Goal: Task Accomplishment & Management: Manage account settings

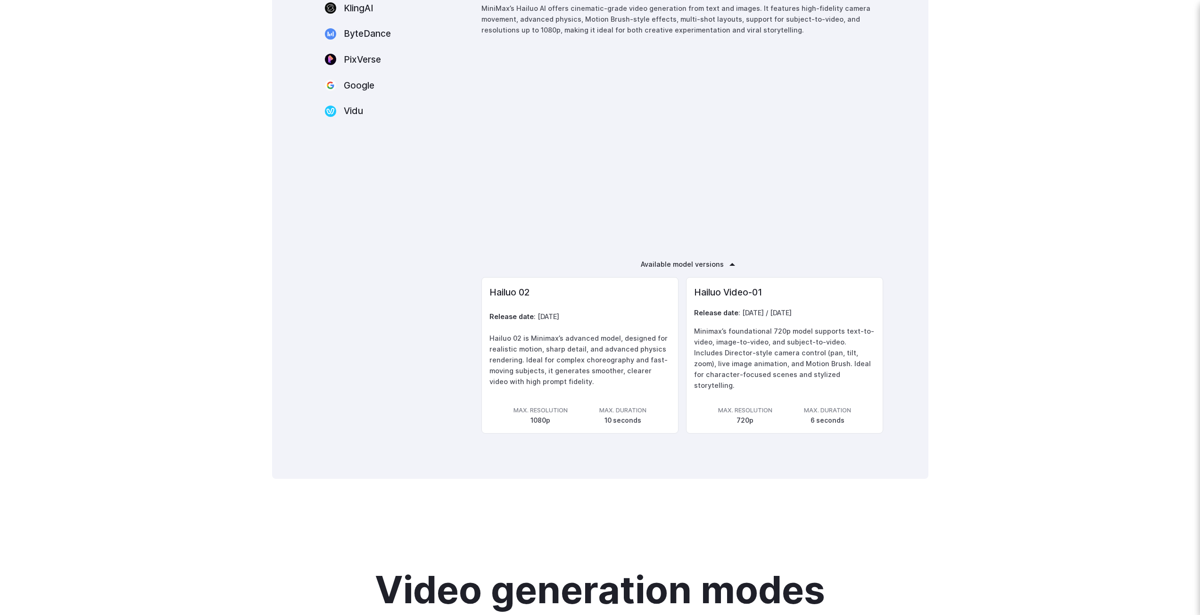
scroll to position [1744, 0]
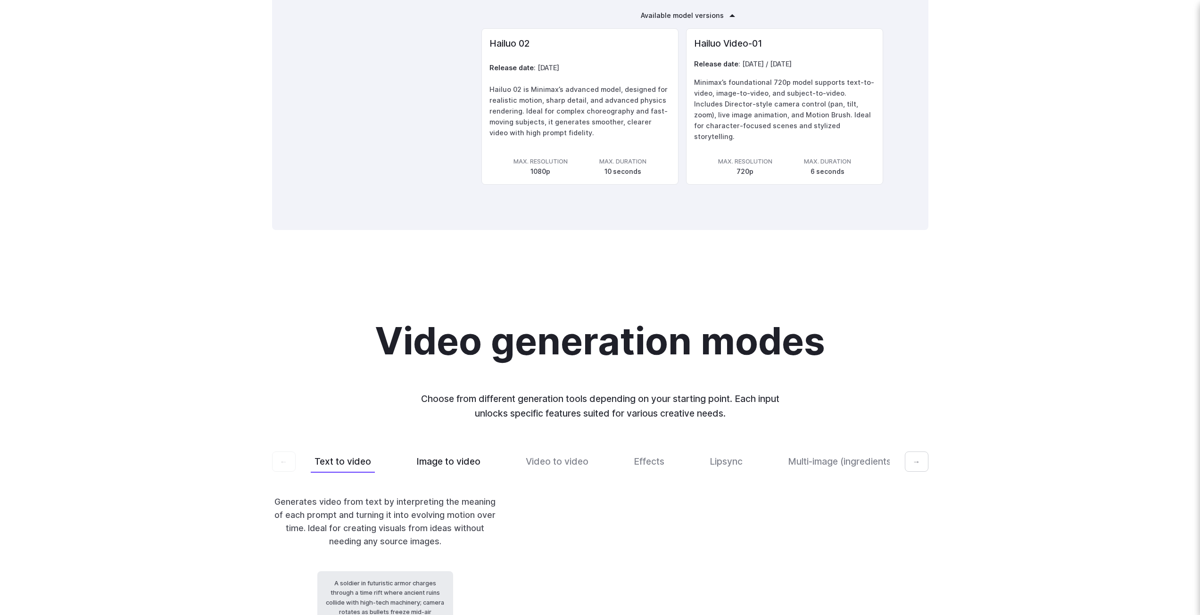
click at [458, 451] on button "Image to video" at bounding box center [449, 462] width 72 height 22
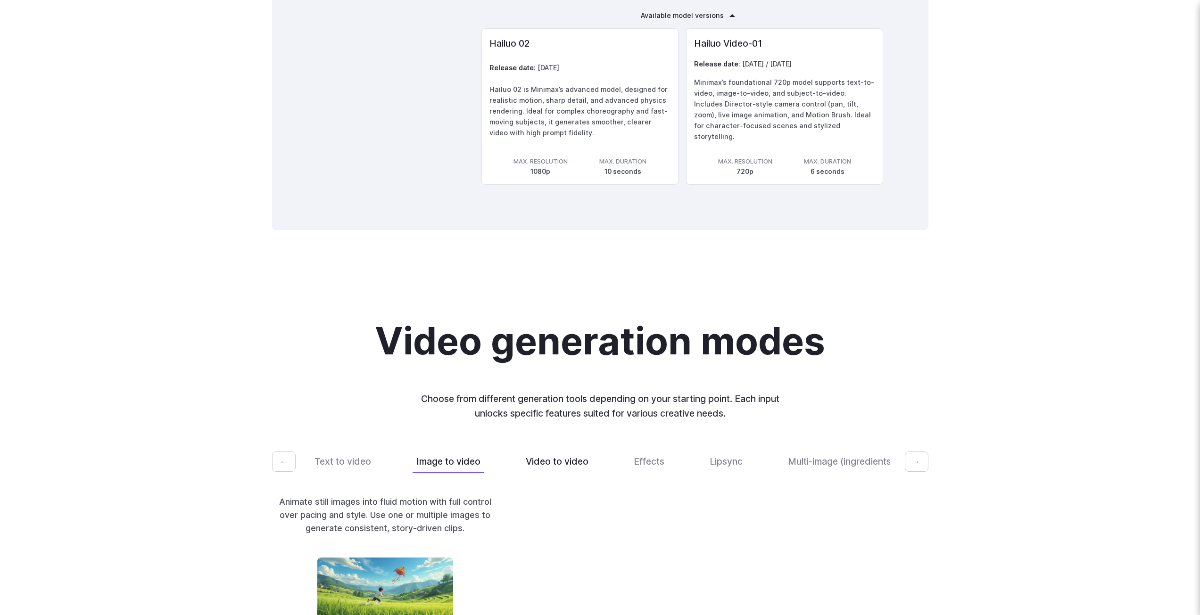
click at [538, 451] on button "Video to video" at bounding box center [557, 462] width 70 height 22
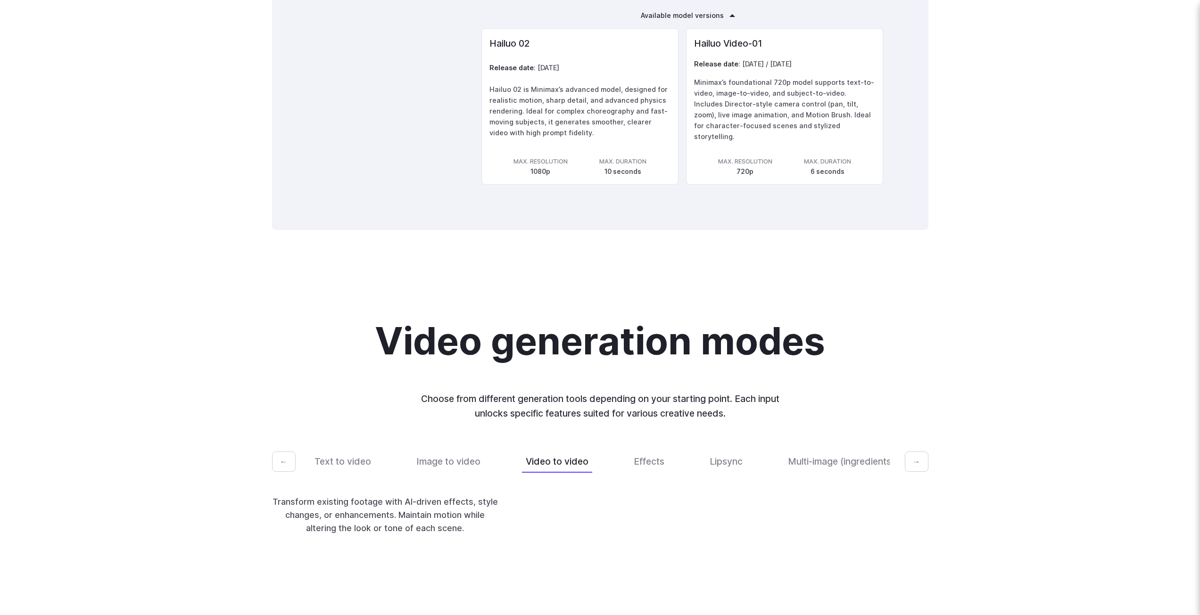
click at [611, 451] on div "Text to video Image to video Video to video Effects Lipsync Multi-image (ingred…" at bounding box center [600, 462] width 579 height 22
click at [657, 451] on button "Effects" at bounding box center [649, 462] width 38 height 22
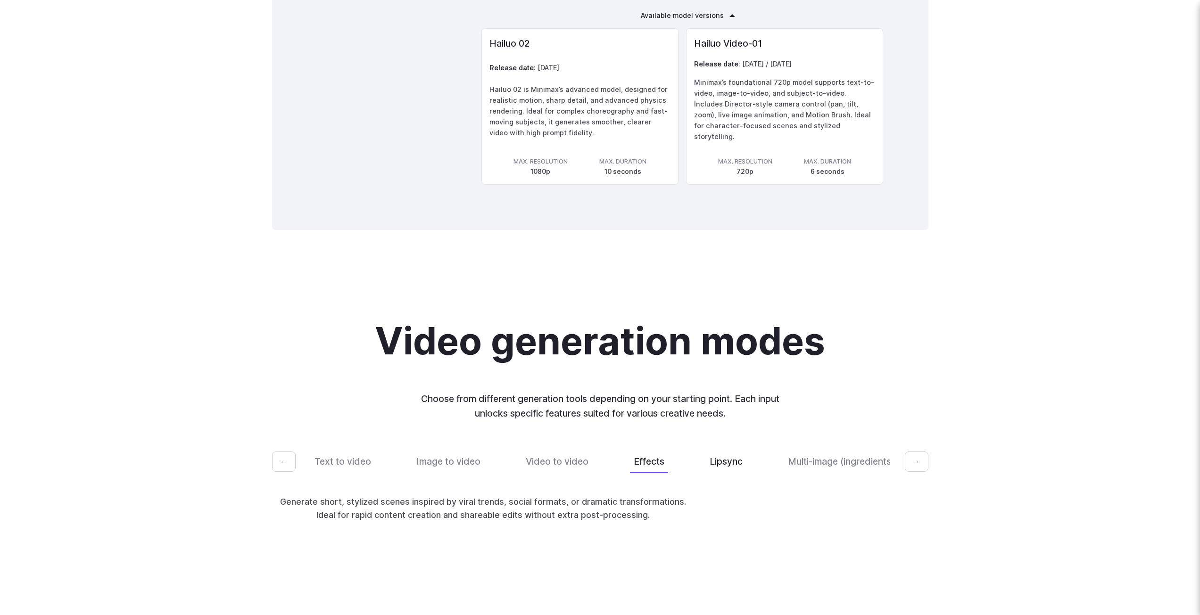
click at [710, 451] on button "Lipsync" at bounding box center [726, 462] width 41 height 22
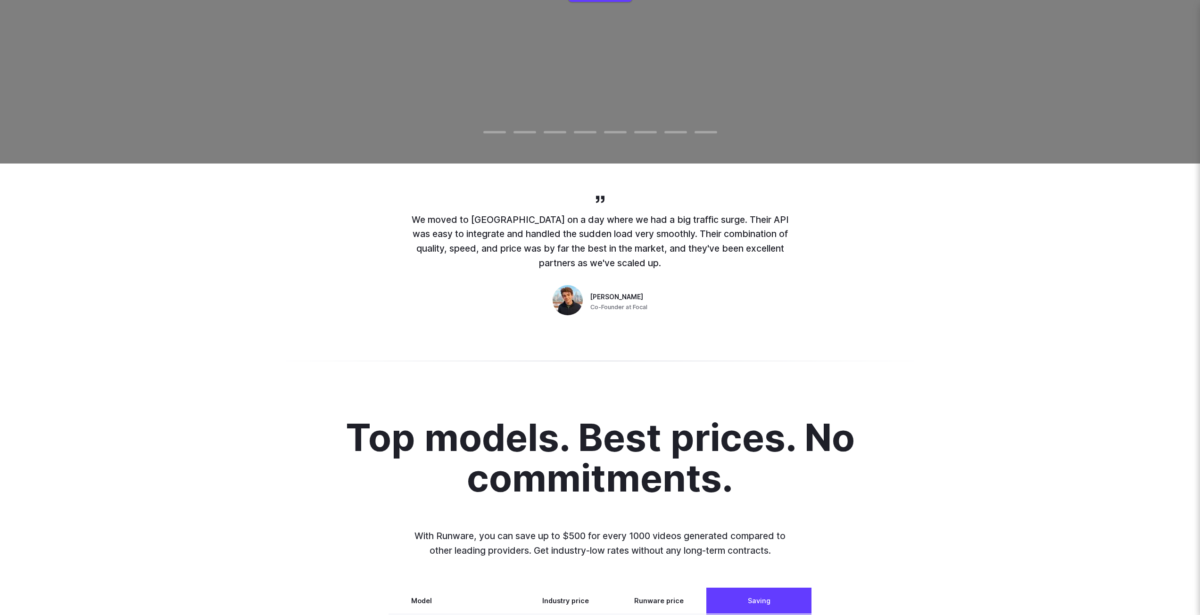
scroll to position [189, 0]
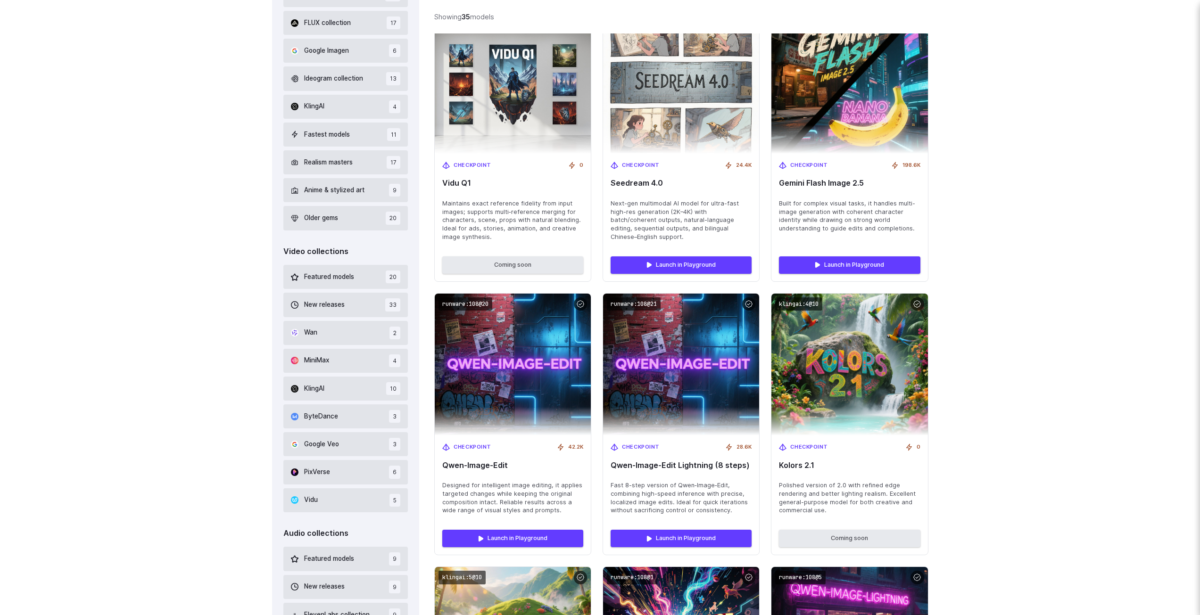
scroll to position [47, 0]
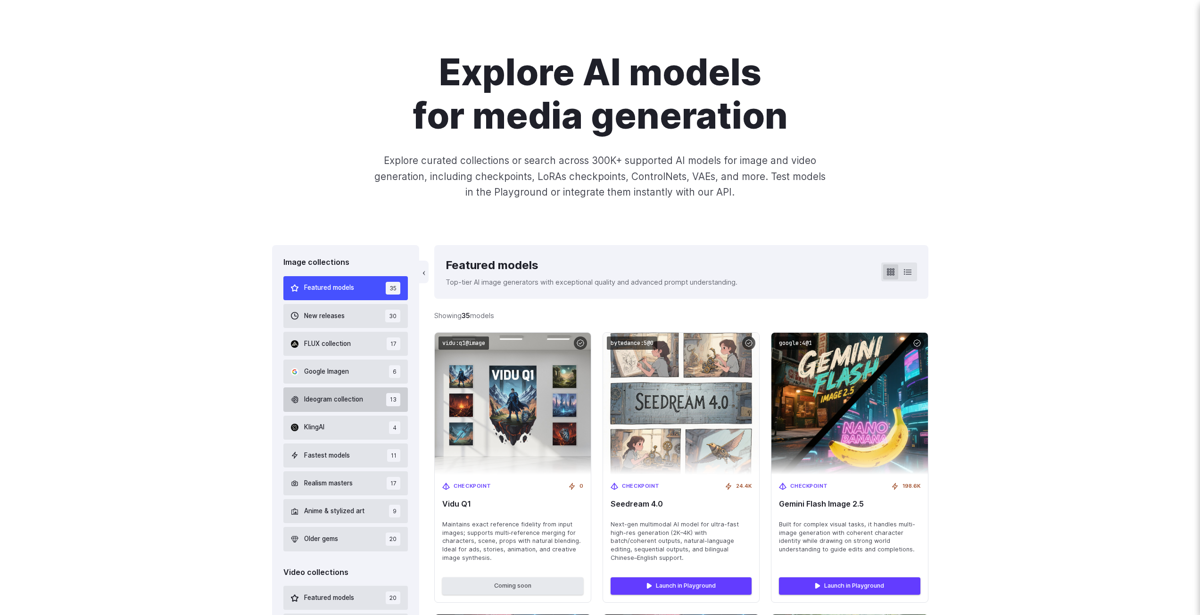
click at [349, 412] on button "Ideogram collection 13" at bounding box center [345, 400] width 125 height 24
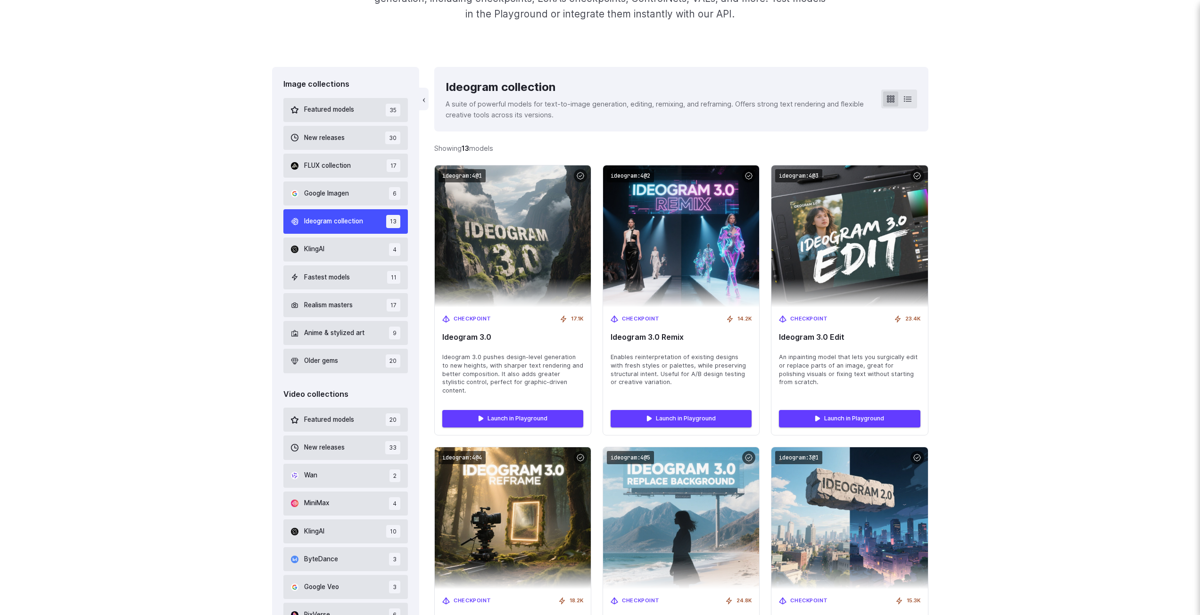
scroll to position [232, 0]
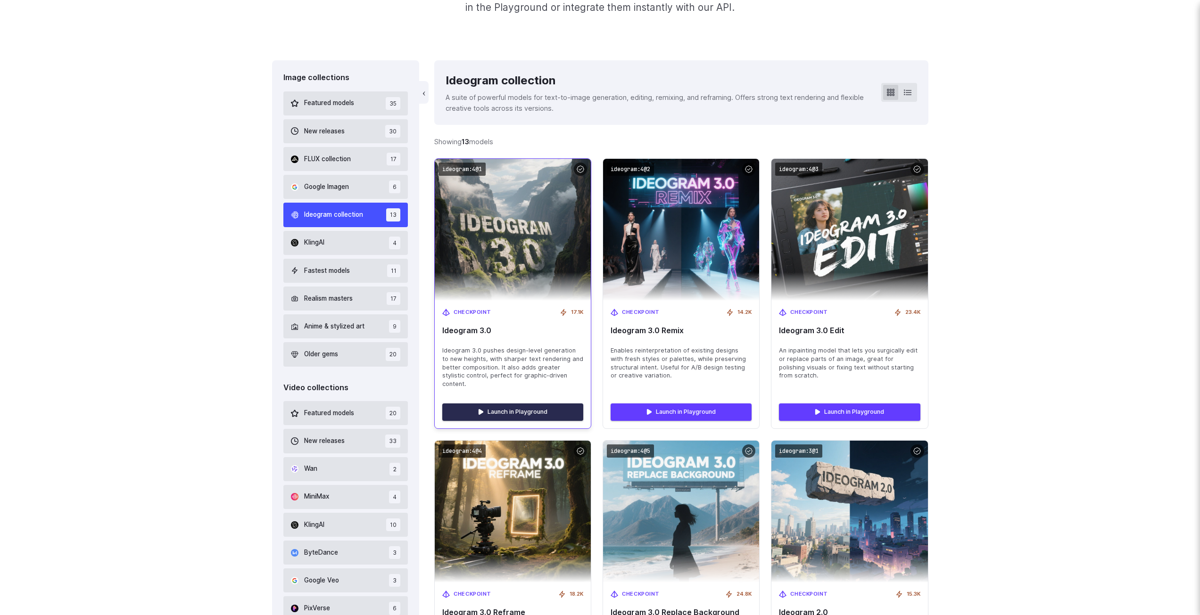
click at [499, 404] on link "Launch in Playground" at bounding box center [512, 412] width 141 height 17
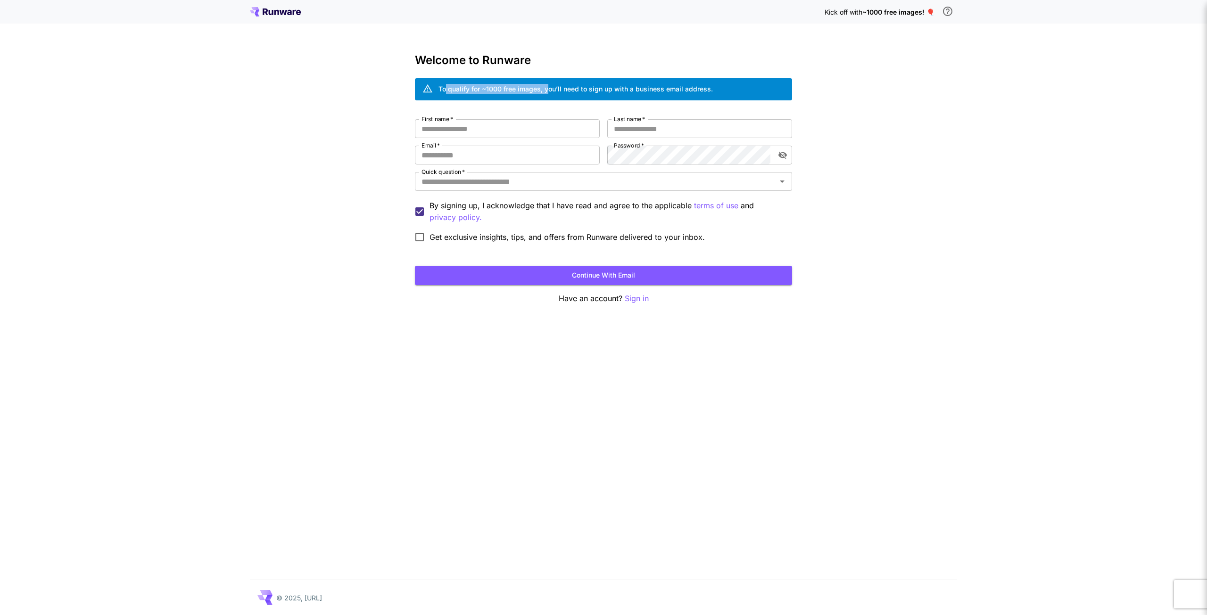
drag, startPoint x: 445, startPoint y: 91, endPoint x: 550, endPoint y: 91, distance: 105.1
click at [550, 91] on div "To qualify for ~1000 free images, you’ll need to sign up with a business email …" at bounding box center [575, 89] width 274 height 10
drag, startPoint x: 567, startPoint y: 91, endPoint x: 651, endPoint y: 91, distance: 83.5
click at [651, 91] on div "To qualify for ~1000 free images, you’ll need to sign up with a business email …" at bounding box center [575, 89] width 274 height 10
click at [667, 88] on div "To qualify for ~1000 free images, you’ll need to sign up with a business email …" at bounding box center [575, 89] width 274 height 10
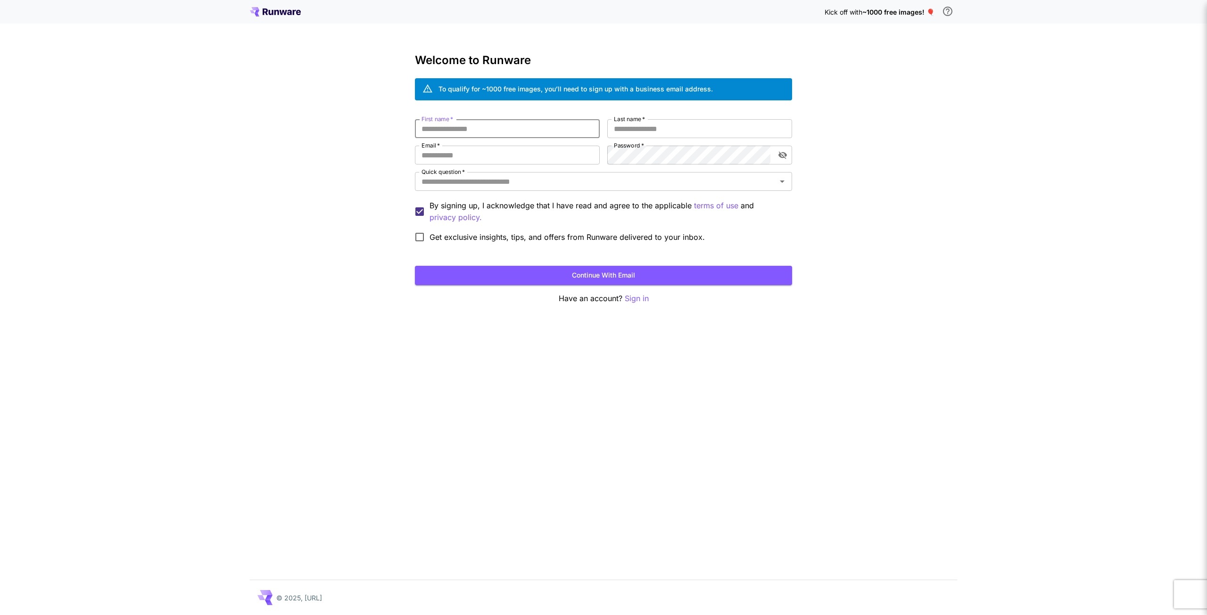
click at [461, 132] on input "First name   *" at bounding box center [507, 128] width 185 height 19
type input "****"
click at [712, 123] on input "Last name   *" at bounding box center [699, 128] width 185 height 19
type input "*****"
click at [420, 159] on input "Email   *" at bounding box center [507, 155] width 185 height 19
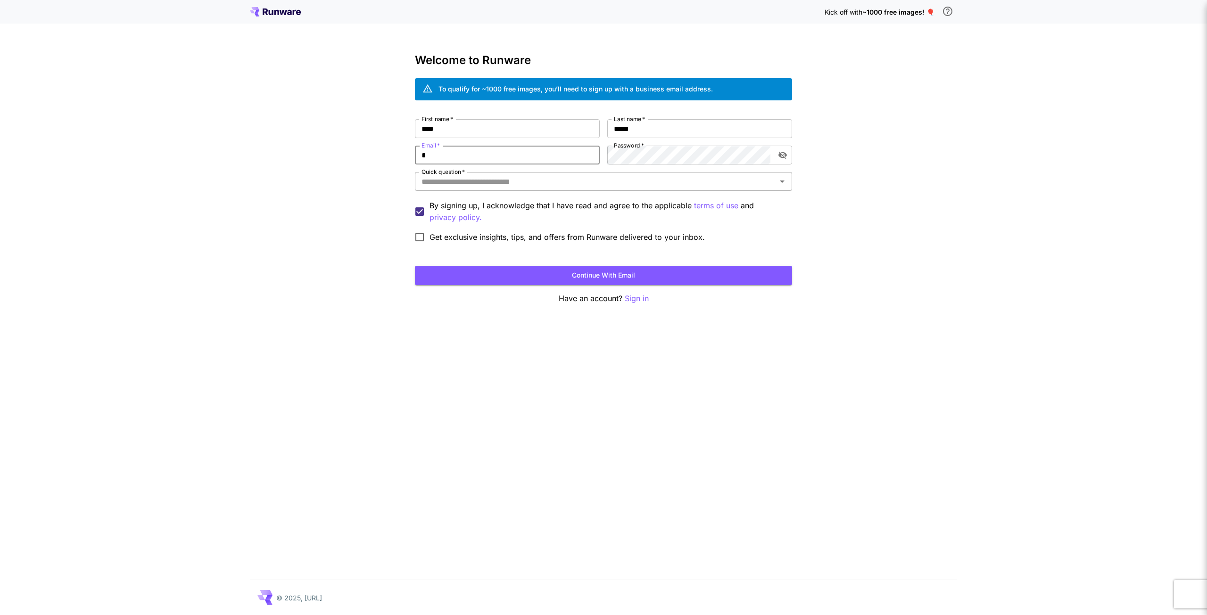
type input "**********"
click at [438, 181] on input "Quick question   *" at bounding box center [596, 181] width 356 height 13
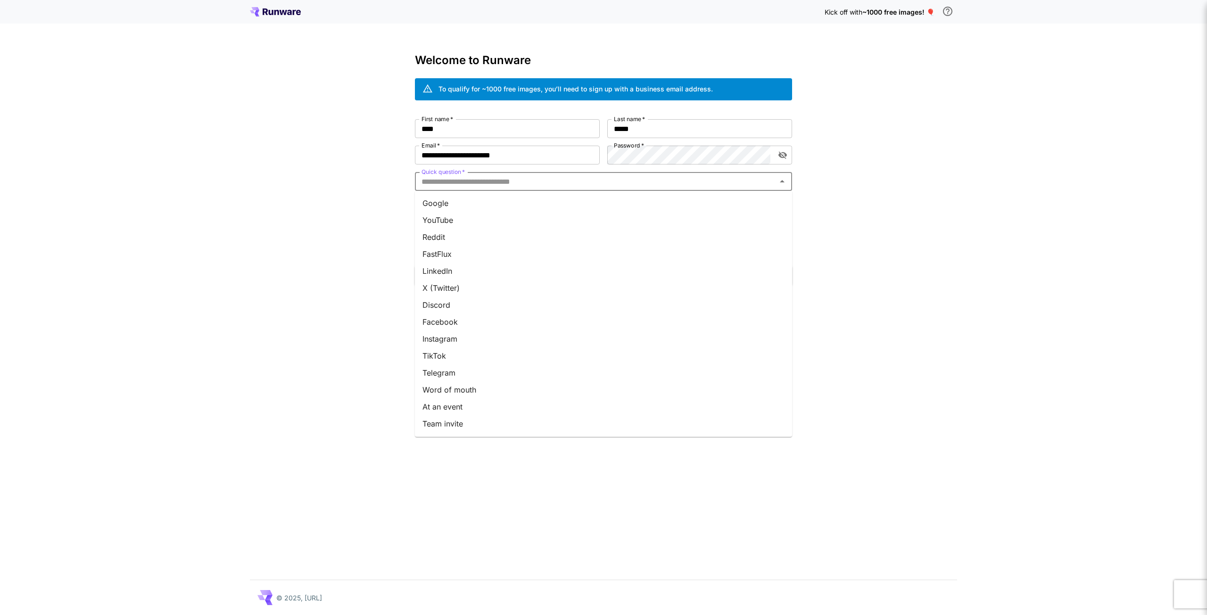
click at [438, 204] on li "Google" at bounding box center [603, 203] width 377 height 17
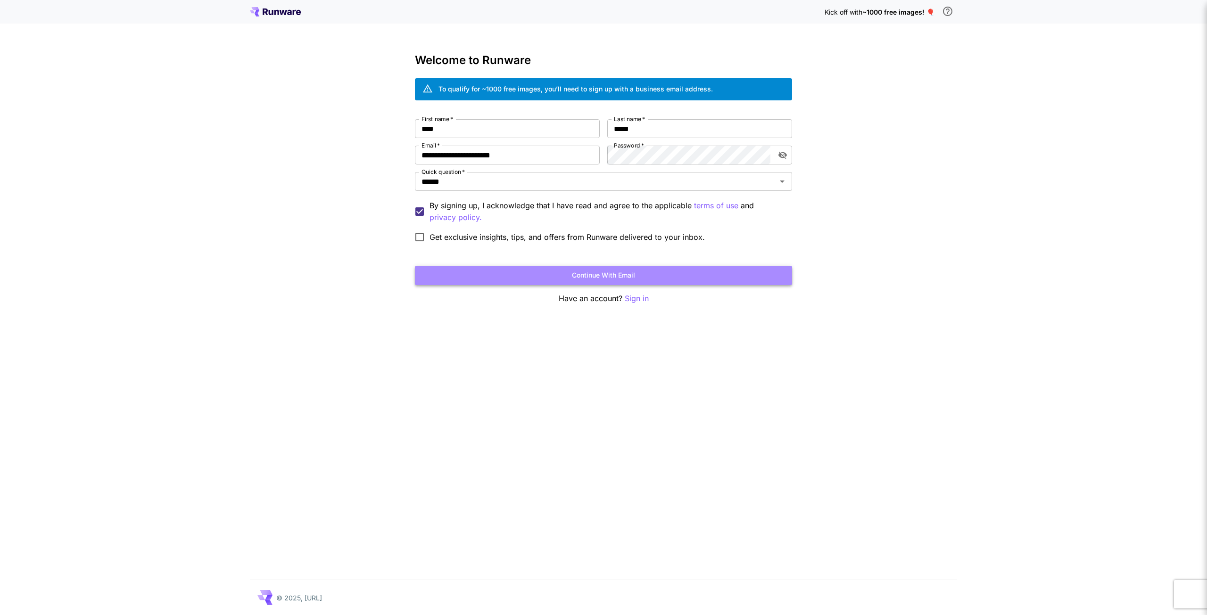
click at [605, 276] on button "Continue with email" at bounding box center [603, 275] width 377 height 19
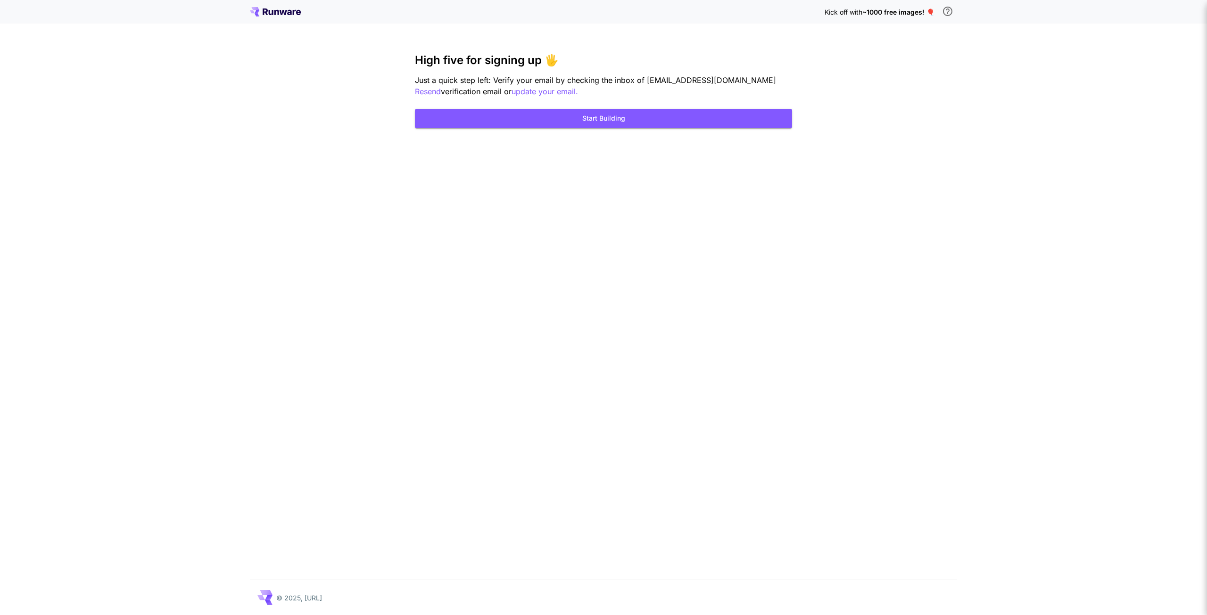
click at [974, 138] on div "Kick off with ~1000 free images! 🎈 High five for signing up 🖐️ Just a quick ste…" at bounding box center [603, 307] width 1207 height 615
click at [602, 118] on button "Start Building" at bounding box center [603, 118] width 377 height 19
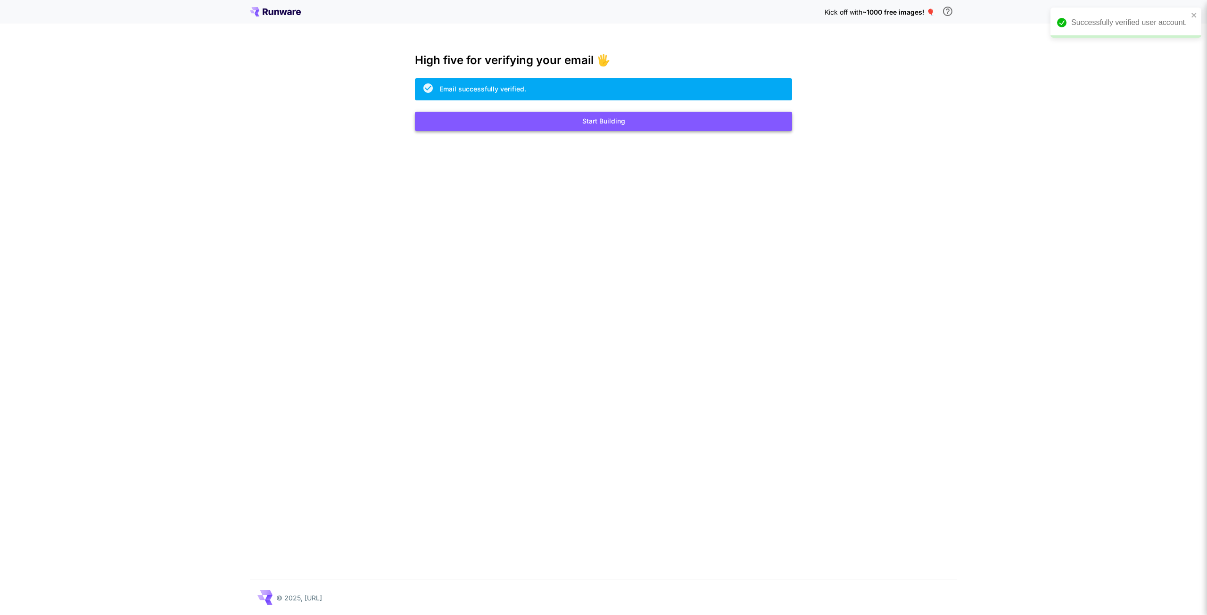
click at [564, 130] on button "Start Building" at bounding box center [603, 121] width 377 height 19
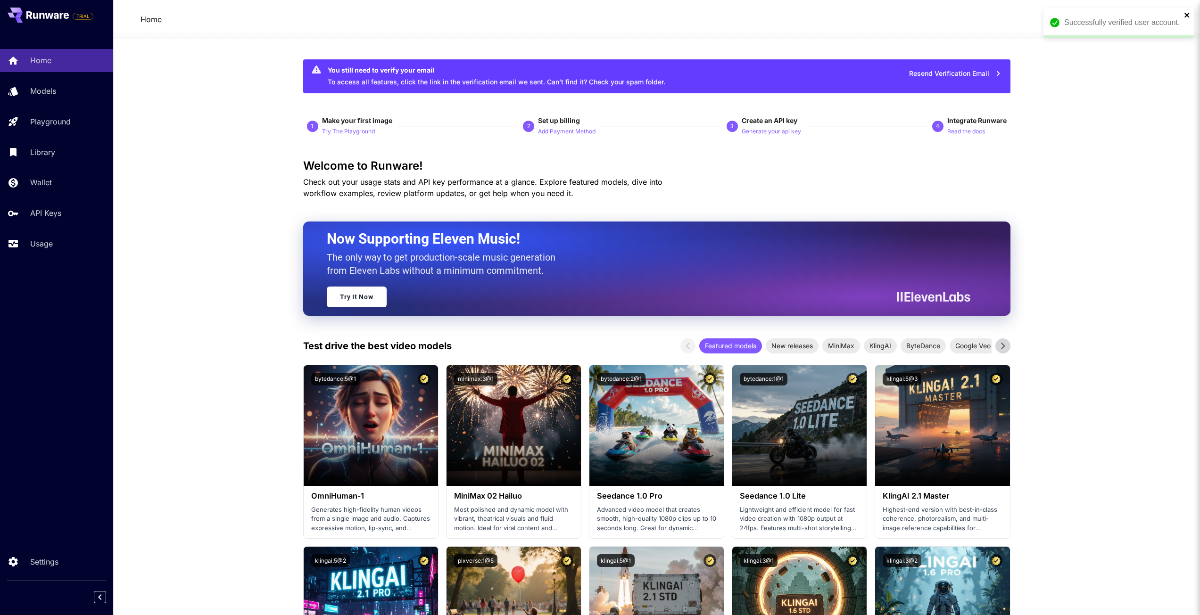
click at [1186, 14] on icon "close" at bounding box center [1186, 15] width 5 height 5
click at [1110, 20] on span "credits left" at bounding box center [1109, 20] width 33 height 8
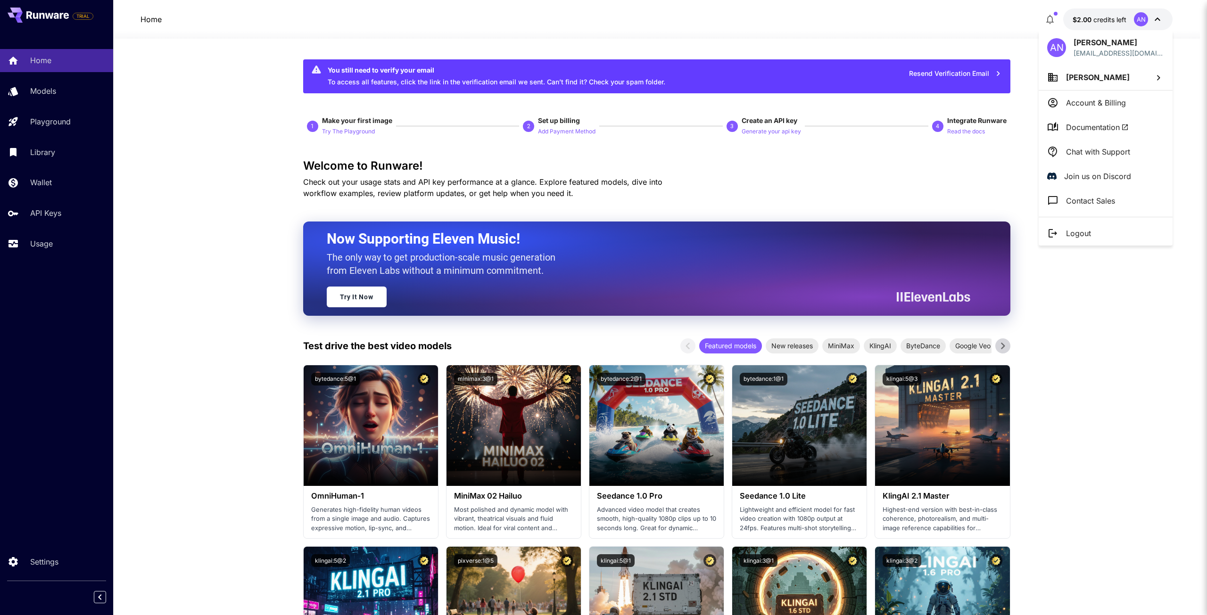
click at [157, 241] on div at bounding box center [603, 307] width 1207 height 615
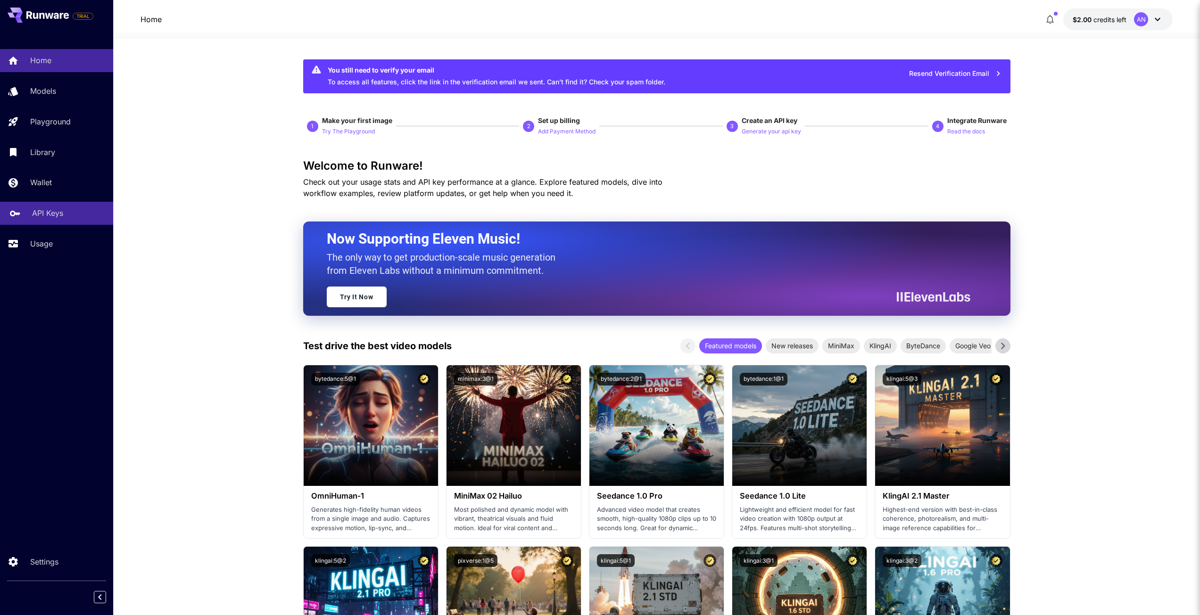
click at [36, 207] on link "API Keys" at bounding box center [56, 213] width 113 height 23
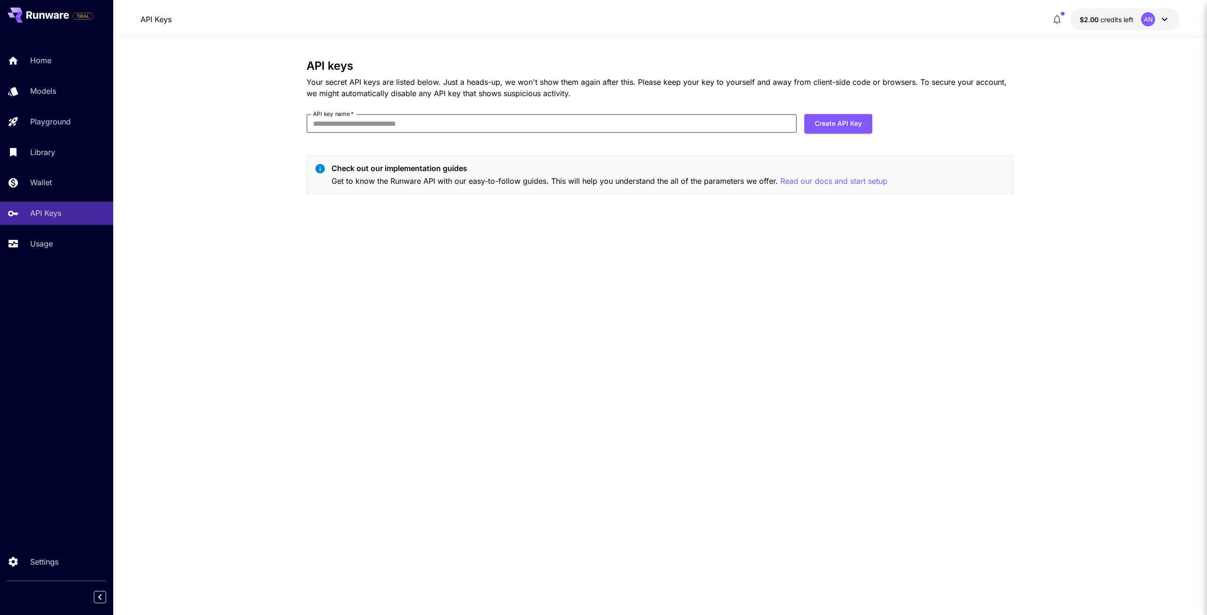
click at [418, 126] on input "API key name   *" at bounding box center [551, 123] width 490 height 19
type input "*****"
click at [842, 120] on button "Create API Key" at bounding box center [838, 123] width 68 height 19
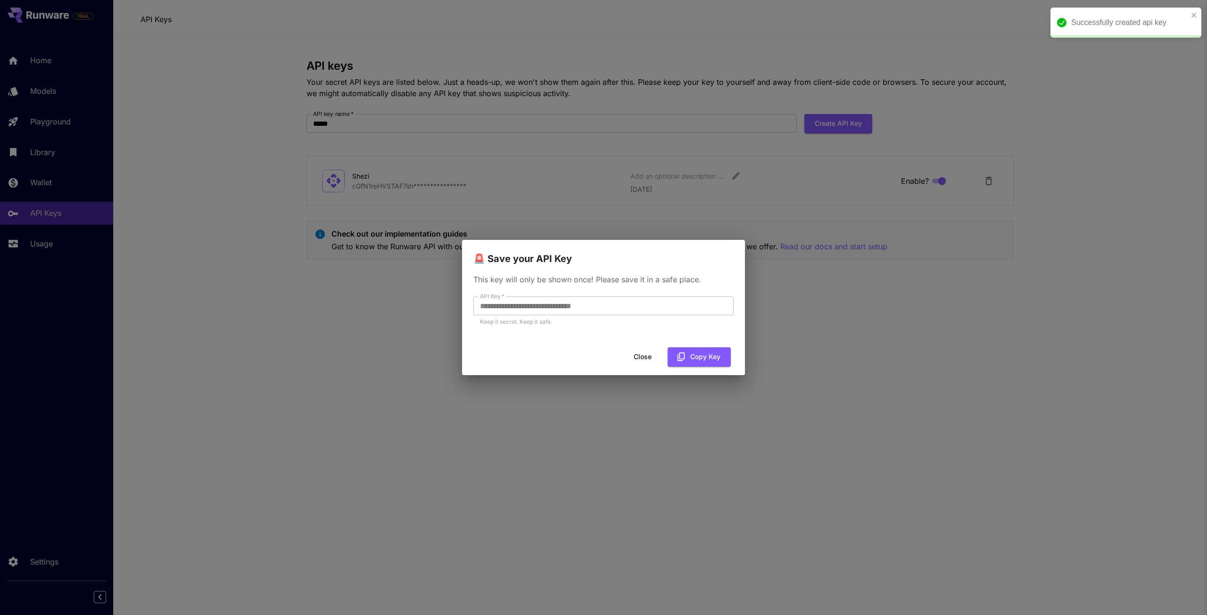
click at [424, 300] on div "**********" at bounding box center [603, 307] width 1207 height 615
click at [721, 358] on button "Copy Key" at bounding box center [699, 356] width 63 height 19
click at [644, 349] on button "Close" at bounding box center [642, 356] width 42 height 19
